Goal: Use online tool/utility: Utilize a website feature to perform a specific function

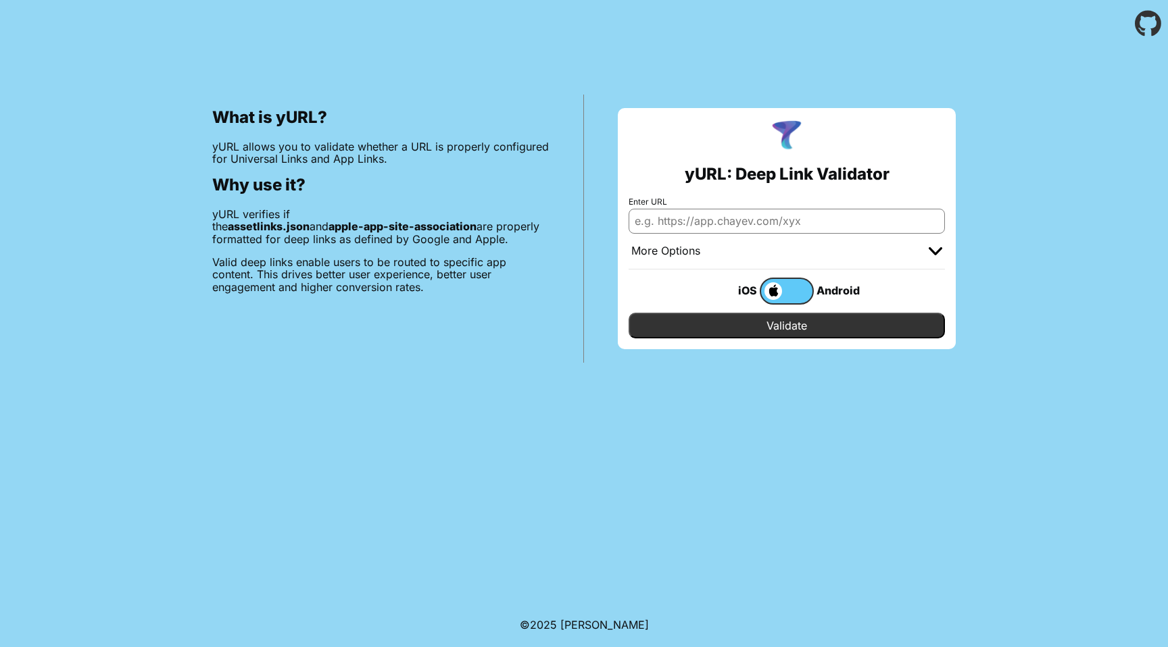
click at [698, 219] on input "Enter URL" at bounding box center [787, 221] width 316 height 24
type input "[DOMAIN_NAME]"
click at [723, 311] on div "iOS Android" at bounding box center [787, 291] width 316 height 43
click at [722, 324] on input "Validate" at bounding box center [787, 326] width 316 height 26
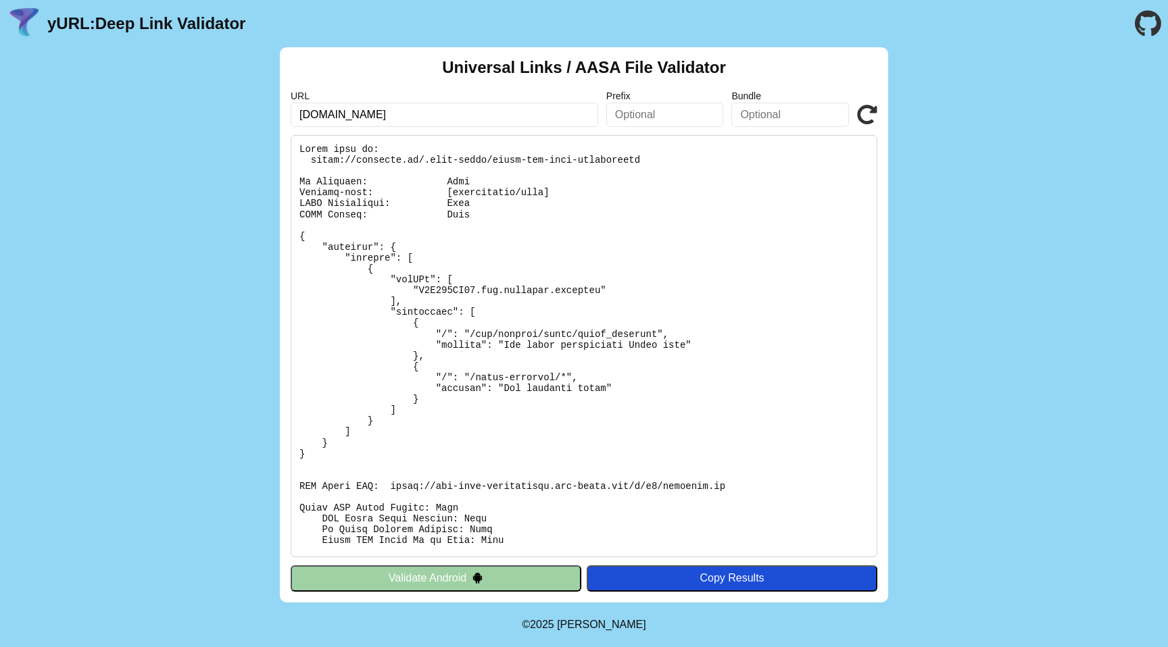
click at [466, 579] on button "Validate Android" at bounding box center [436, 579] width 291 height 26
drag, startPoint x: 392, startPoint y: 487, endPoint x: 734, endPoint y: 487, distance: 342.0
click at [734, 487] on pre at bounding box center [584, 346] width 587 height 422
copy pre "https://app-site-association.cdn-apple.com/a/v1/halfmore.co"
click at [298, 119] on input "halfmore.co" at bounding box center [445, 115] width 308 height 24
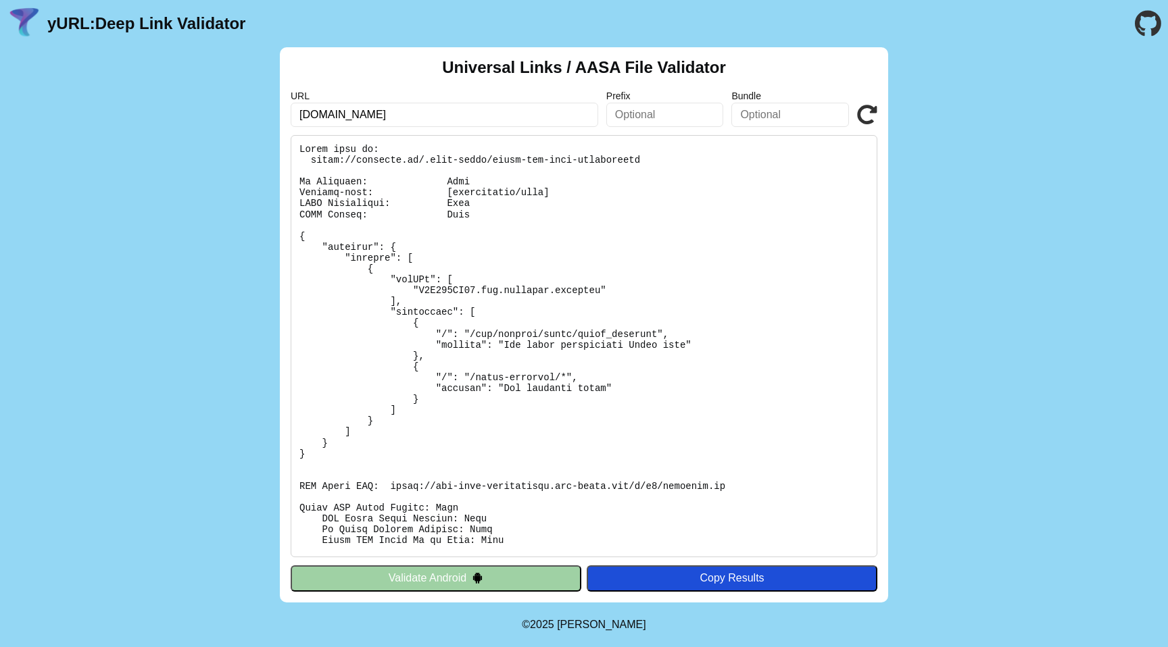
type input "[DOMAIN_NAME]"
click button "Validate" at bounding box center [0, 0] width 0 height 0
click at [857, 118] on icon at bounding box center [867, 115] width 20 height 20
click at [866, 252] on pre at bounding box center [584, 346] width 587 height 422
